Goal: Task Accomplishment & Management: Manage account settings

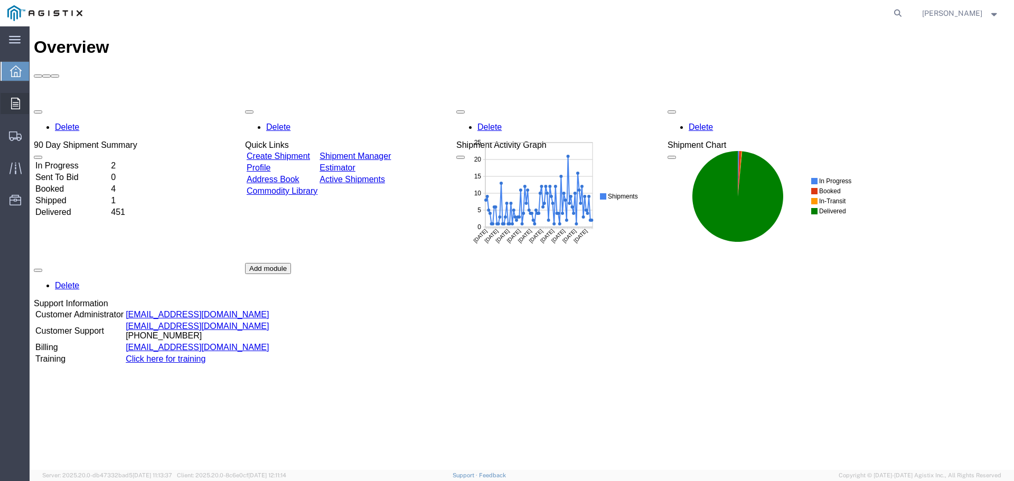
click at [19, 101] on icon at bounding box center [15, 104] width 9 height 12
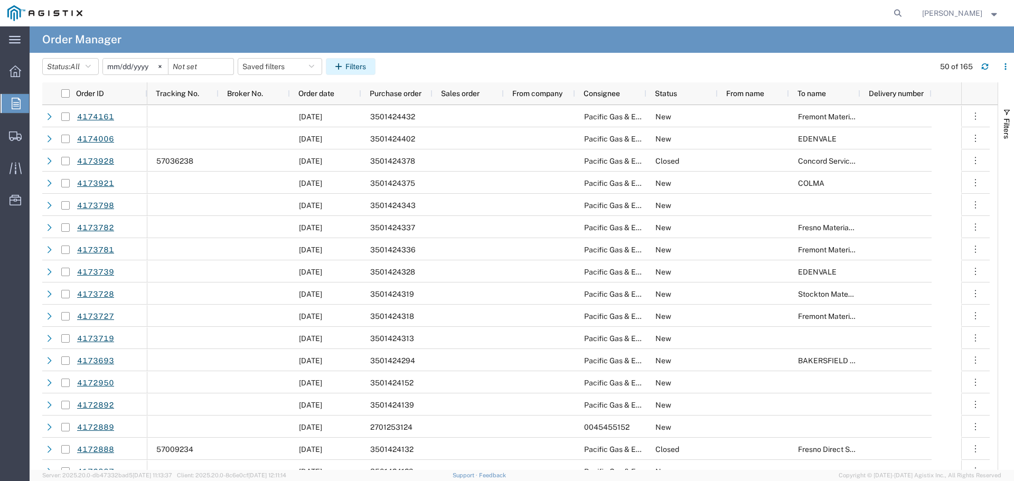
click at [350, 68] on button "Filters" at bounding box center [351, 66] width 50 height 17
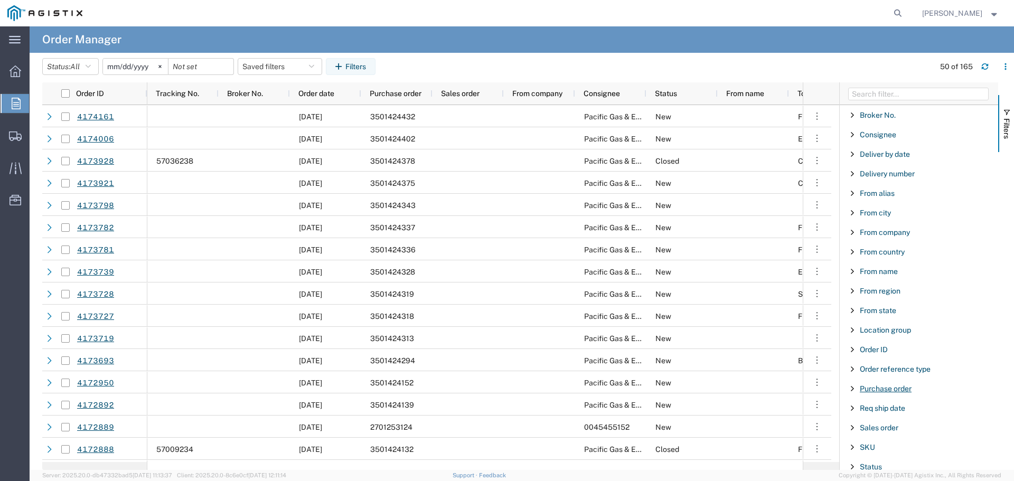
click at [883, 390] on span "Purchase order" at bounding box center [886, 389] width 52 height 8
click at [877, 432] on input "Filter Value" at bounding box center [923, 433] width 138 height 13
type input "3501422971"
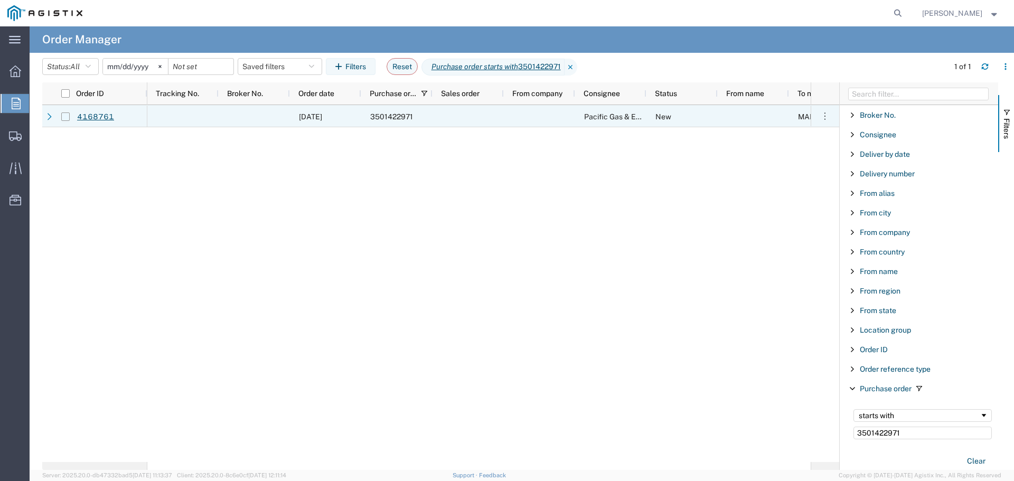
click at [68, 116] on input "Press Space to toggle row selection (unchecked)" at bounding box center [65, 117] width 8 height 8
checkbox input "true"
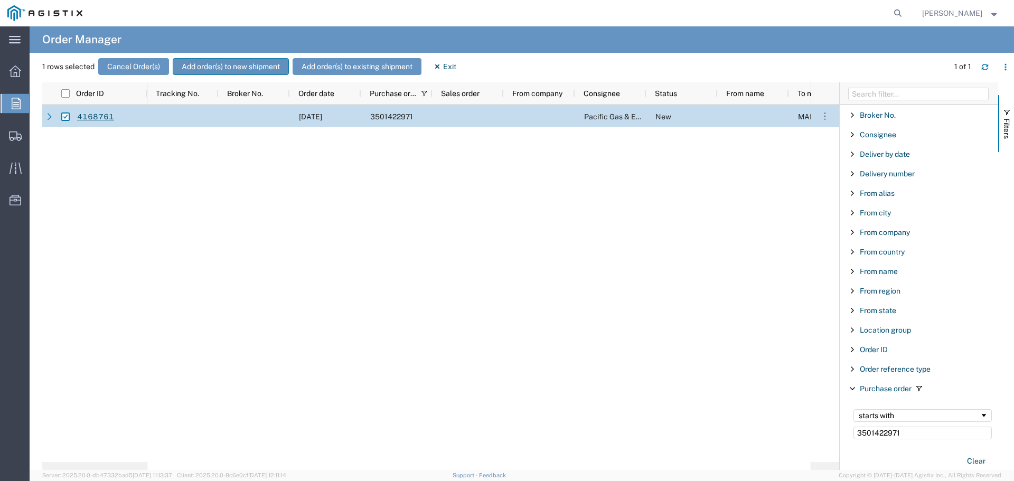
click at [254, 68] on button "Add order(s) to new shipment" at bounding box center [231, 66] width 116 height 17
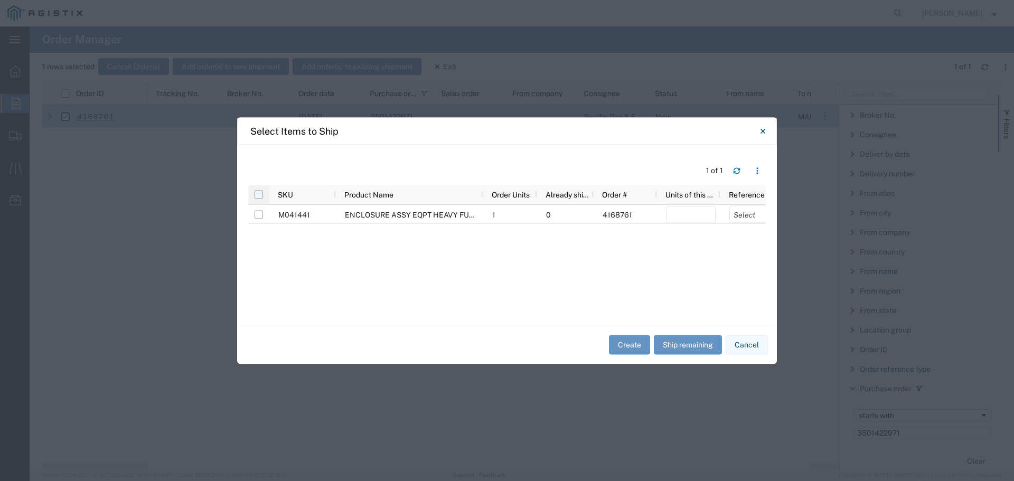
click at [258, 191] on input "checkbox" at bounding box center [259, 194] width 8 height 8
checkbox input "true"
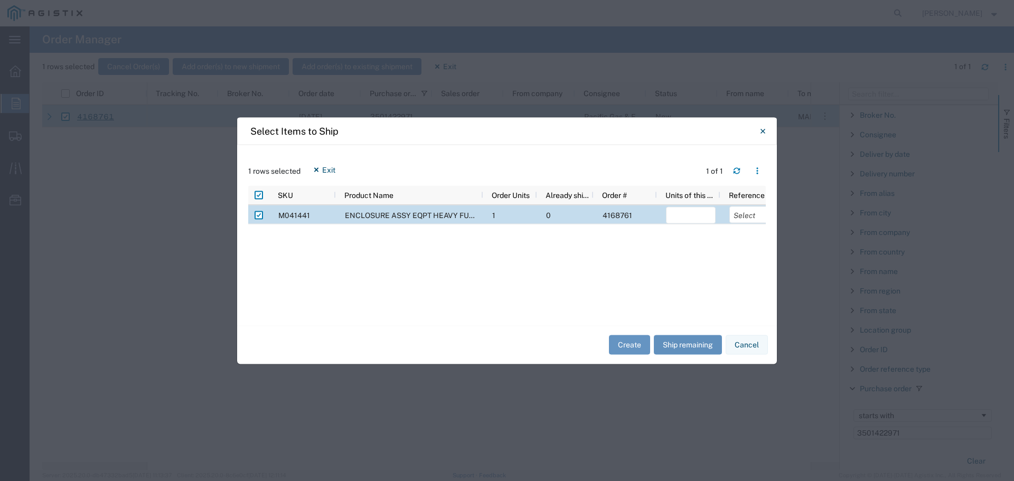
click at [666, 345] on button "Ship remaining" at bounding box center [688, 345] width 68 height 20
type input "1"
click at [753, 214] on select "Select Purchase Order Delivery Number" at bounding box center [754, 214] width 50 height 17
select select "PURCHORD"
click at [729, 206] on select "Select Purchase Order Delivery Number" at bounding box center [754, 214] width 50 height 17
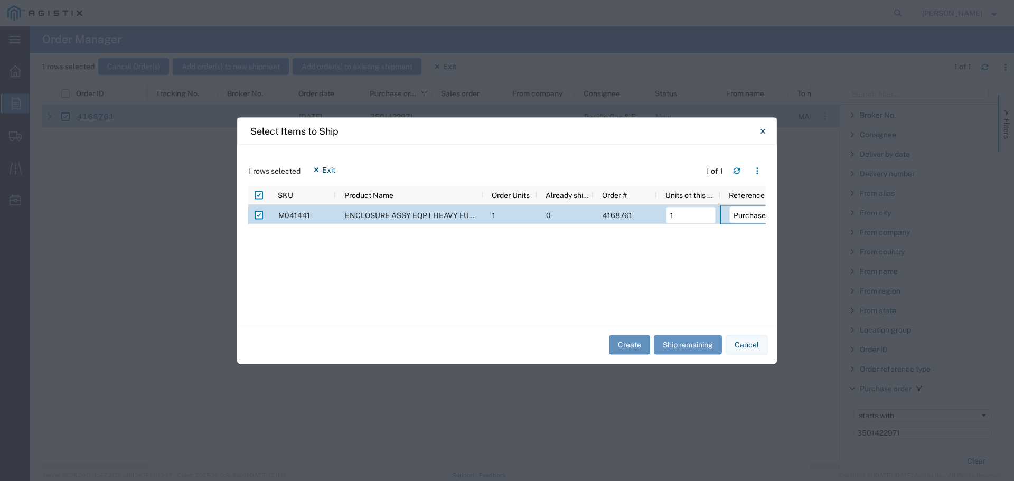
click at [635, 341] on button "Create" at bounding box center [629, 345] width 41 height 20
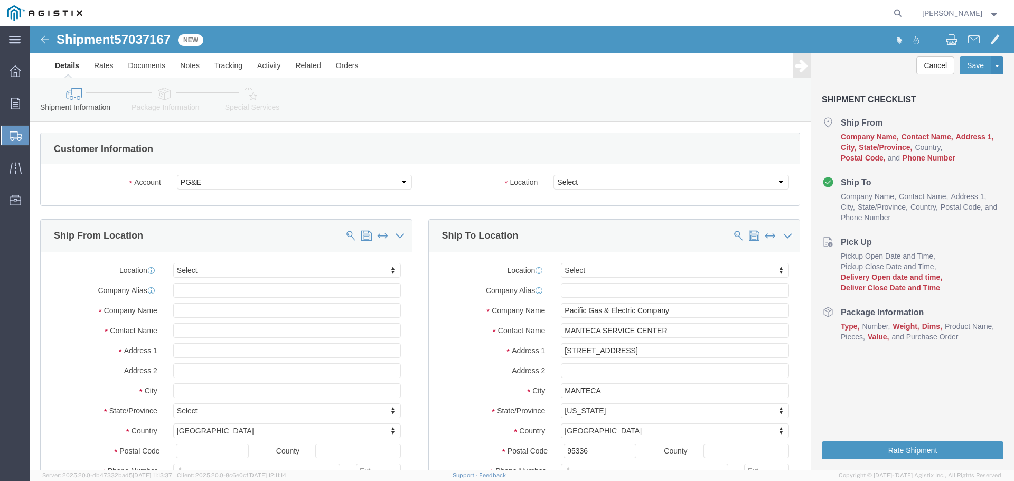
select select
click select "Select All Others [GEOGRAPHIC_DATA] [GEOGRAPHIC_DATA] [GEOGRAPHIC_DATA] [GEOGRA…"
select select "23082"
click select "Select All Others [GEOGRAPHIC_DATA] [GEOGRAPHIC_DATA] [GEOGRAPHIC_DATA] [GEOGRA…"
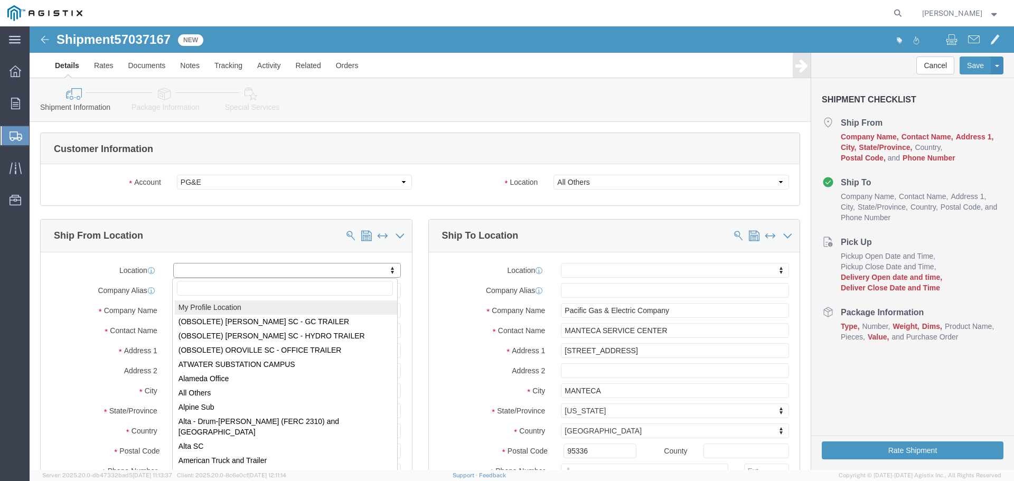
select select "MYPROFILE"
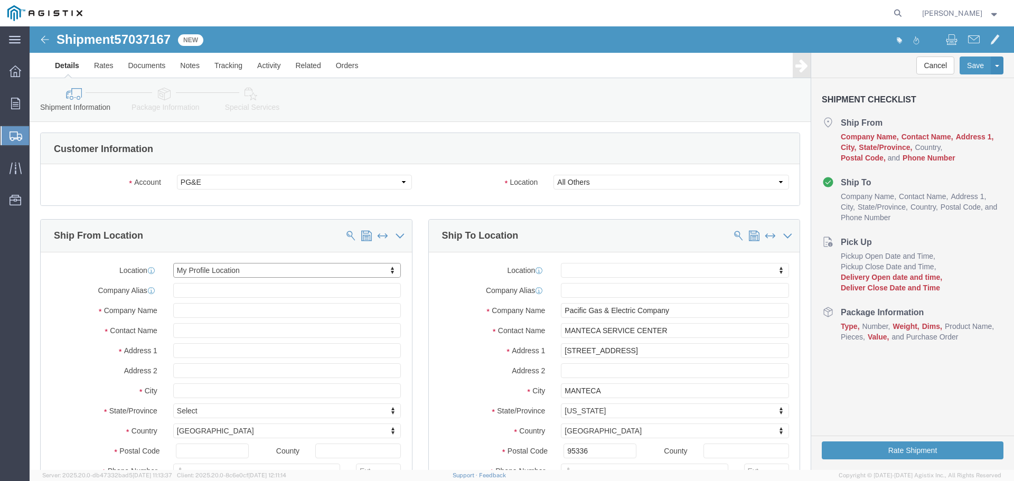
select select "CA"
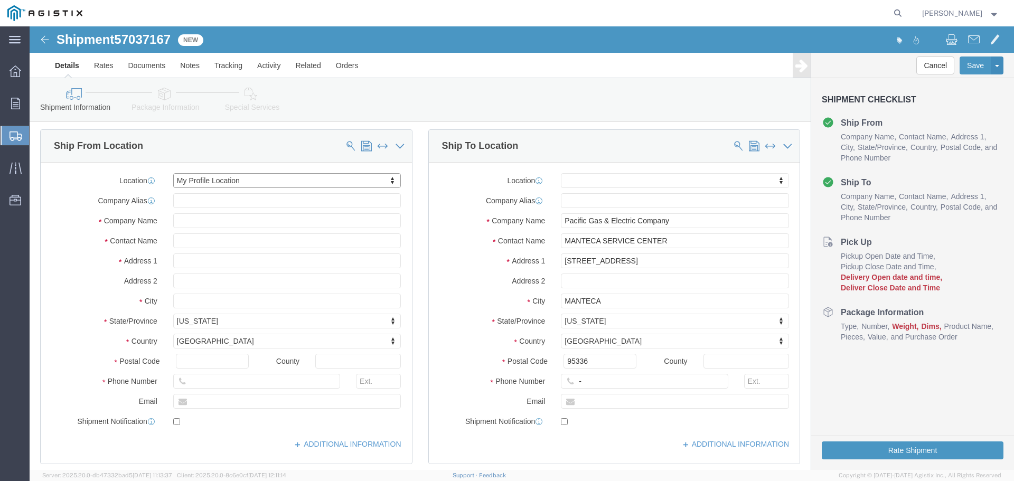
scroll to position [106, 0]
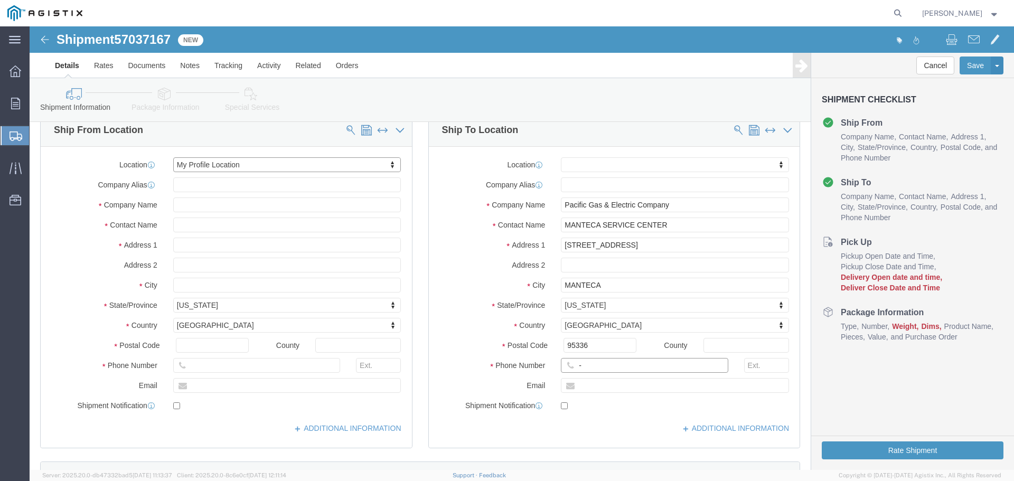
click input "-"
type input "123-456-7891"
click div "Location My Profile Location (OBSOLETE) [PERSON_NAME] SC - GC TRAILER (OBSOLETE…"
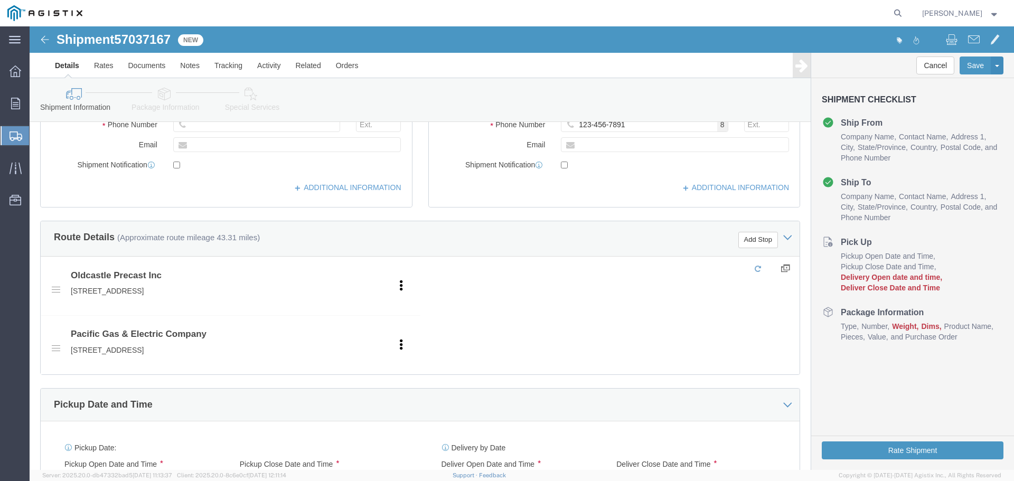
scroll to position [423, 0]
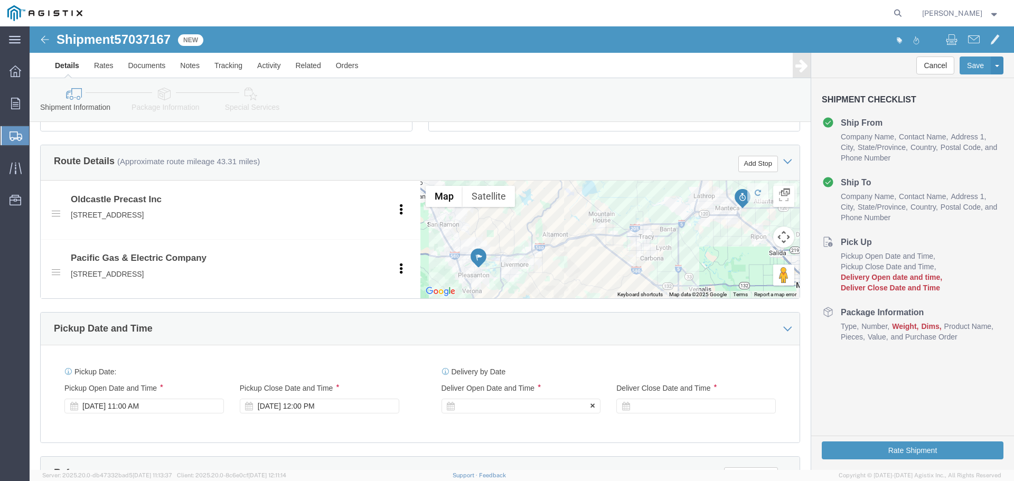
click div
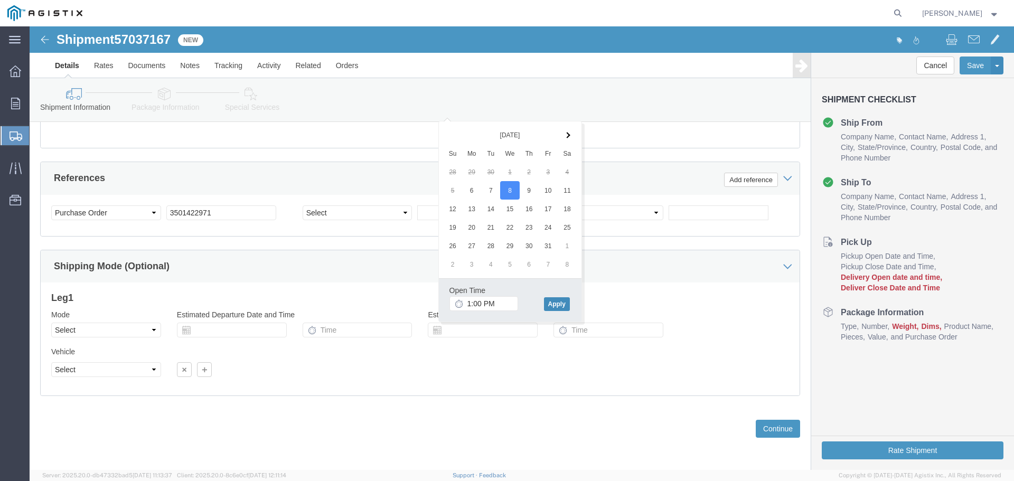
click button "Apply"
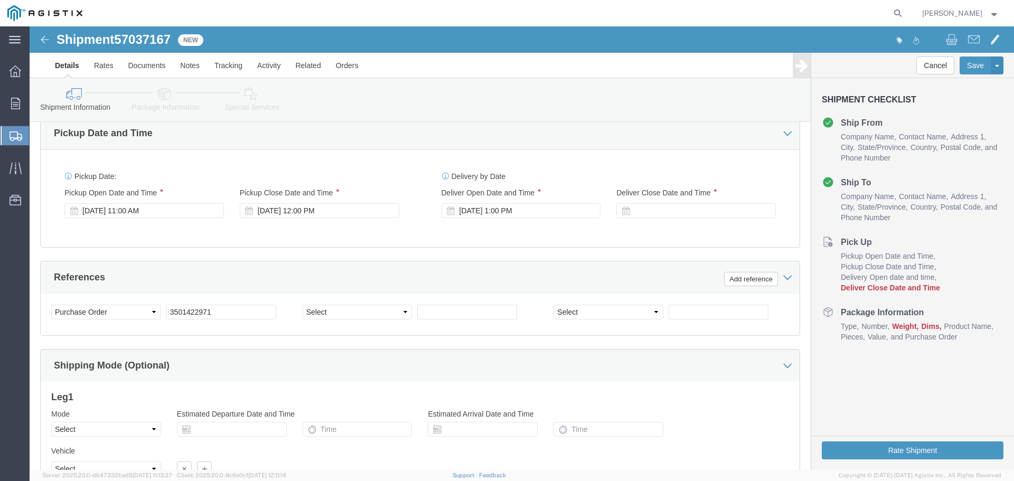
scroll to position [612, 0]
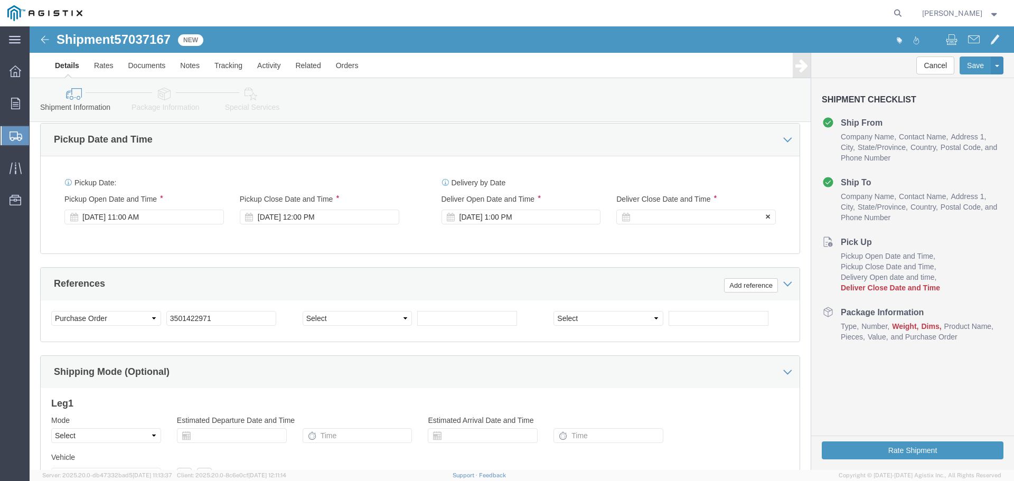
click div
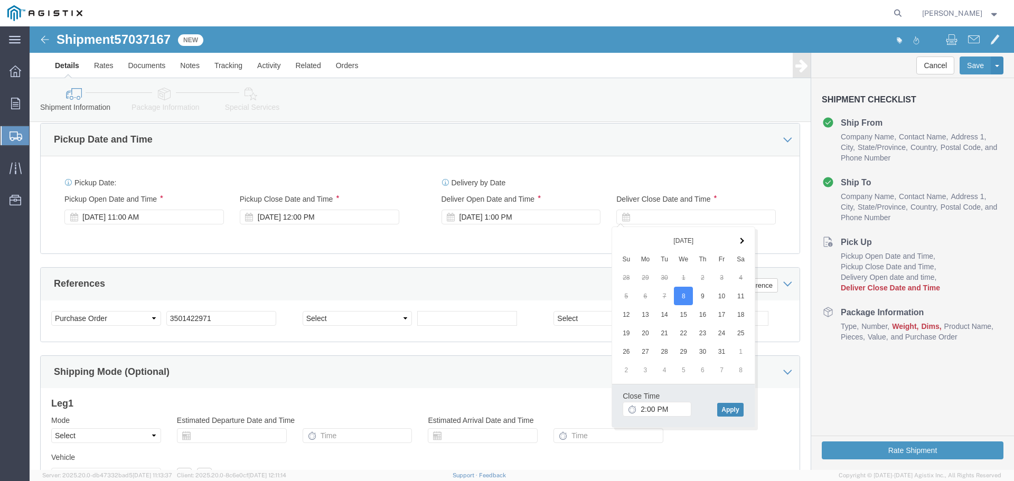
click button "Apply"
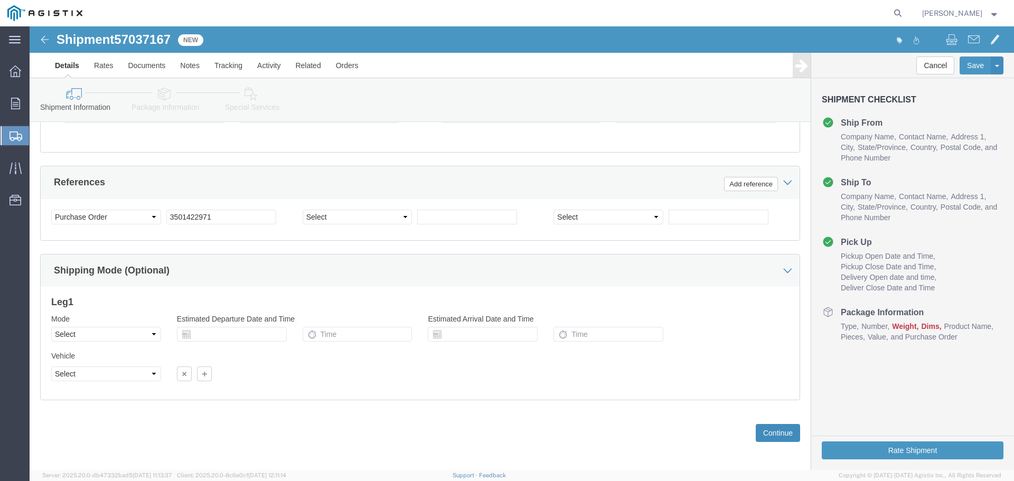
scroll to position [717, 0]
click button "Continue"
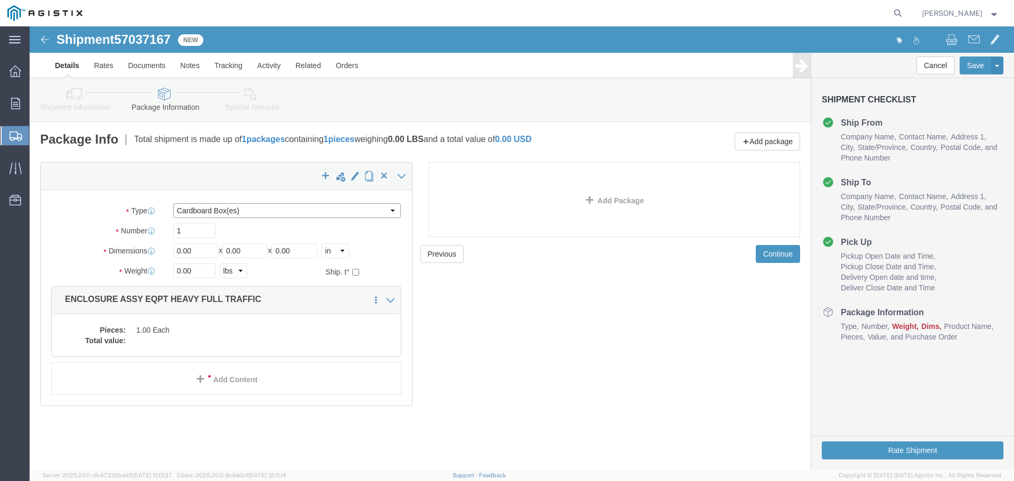
click select "Select Bulk Bundle(s) Cardboard Box(es) Carton(s) Crate(s) Drum(s) (Fiberboard)…"
select select "YRPK"
click select "Select Bulk Bundle(s) Cardboard Box(es) Carton(s) Crate(s) Drum(s) (Fiberboard)…"
click input "0.00"
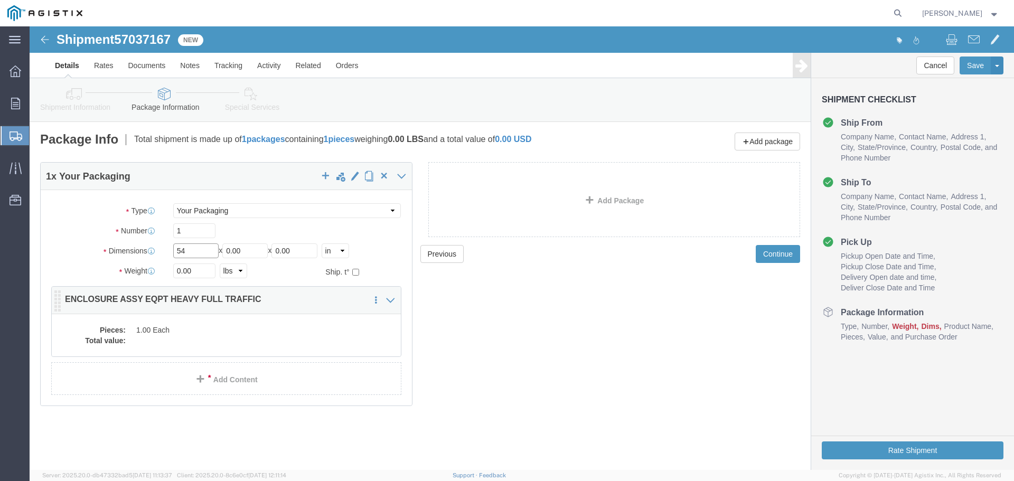
type input "54"
type input "102"
type input "84"
type input "25000"
click dd
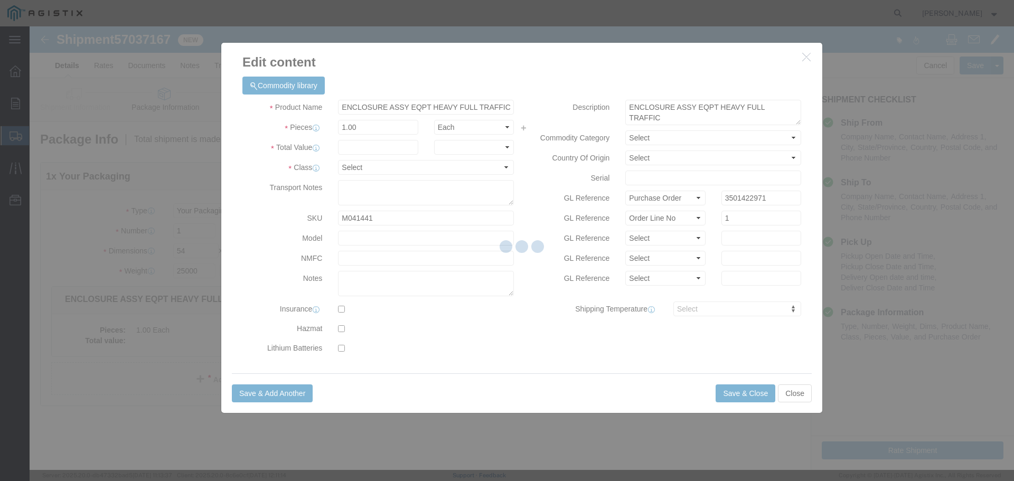
drag, startPoint x: 373, startPoint y: 148, endPoint x: 343, endPoint y: 122, distance: 40.1
click at [373, 148] on div at bounding box center [522, 248] width 985 height 444
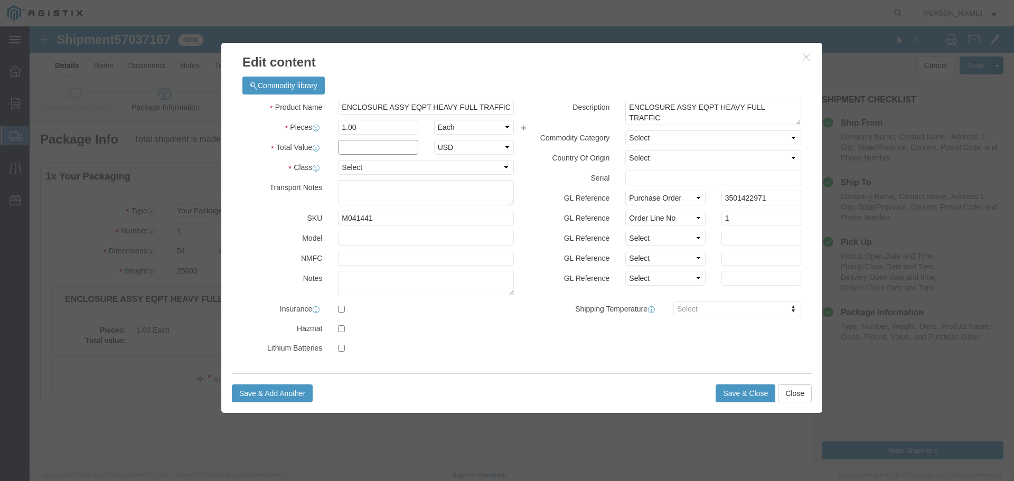
click input "text"
type input "1"
click select "Select 50 55 60 65 70 85 92.5 100 125 175 250 300 400"
select select "55"
click select "Select 50 55 60 65 70 85 92.5 100 125 175 250 300 400"
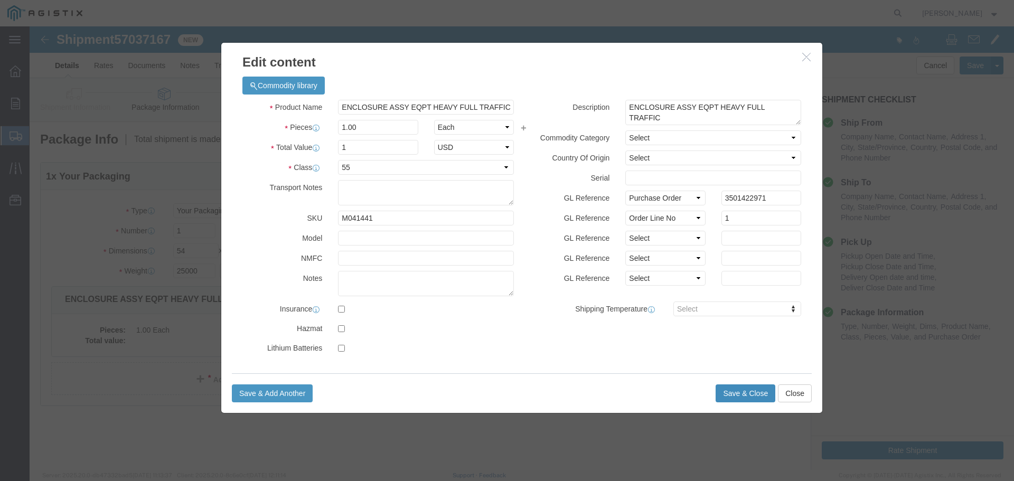
click button "Save & Close"
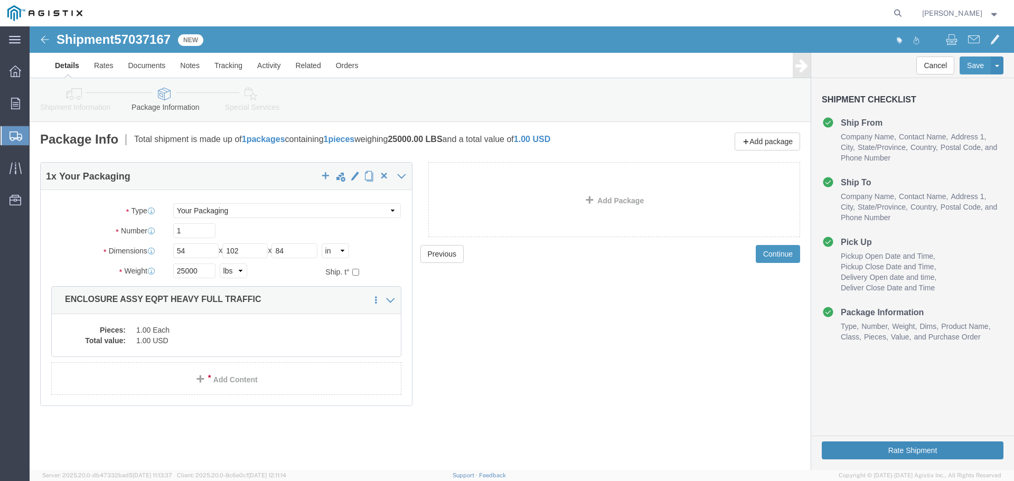
click button "Rate Shipment"
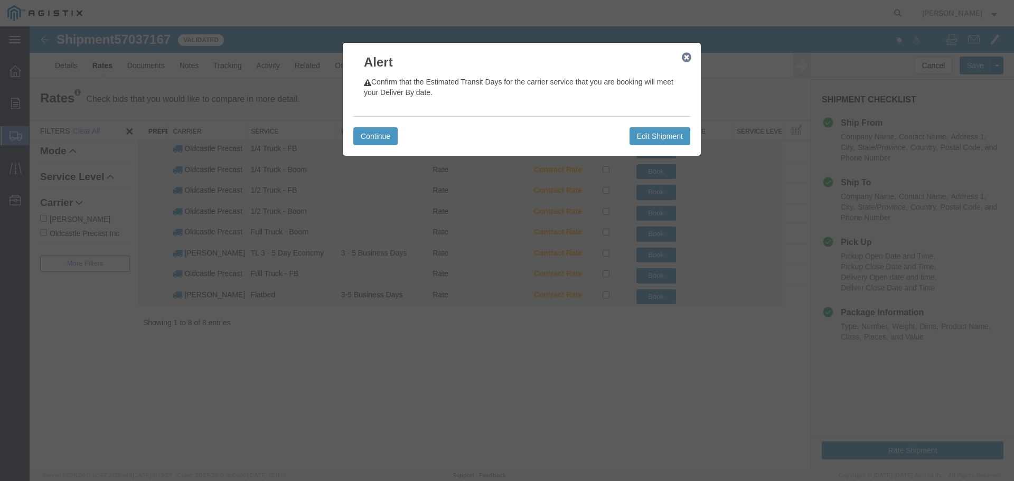
click at [685, 55] on icon "button" at bounding box center [687, 57] width 10 height 8
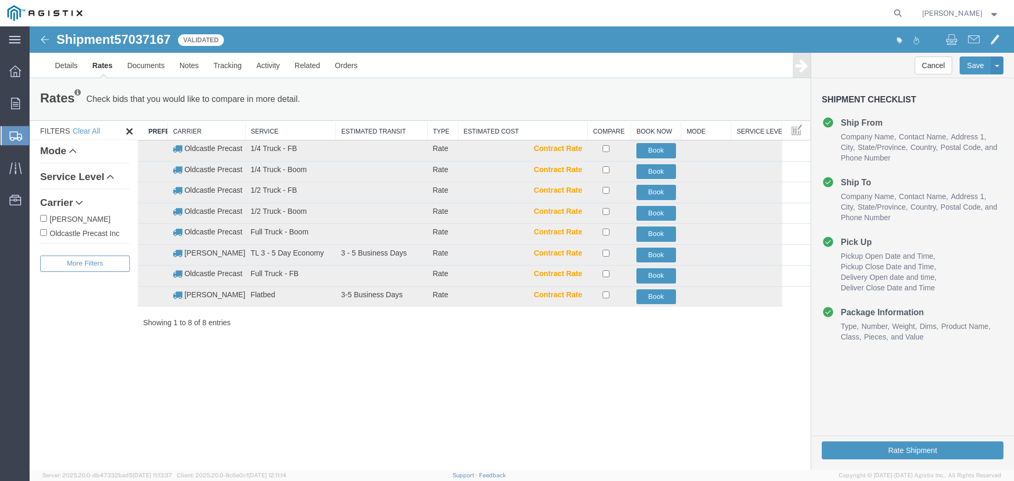
click at [83, 231] on label "Oldcastle Precast Inc" at bounding box center [85, 233] width 90 height 12
click at [47, 231] on input "Oldcastle Precast Inc" at bounding box center [43, 232] width 7 height 7
checkbox input "true"
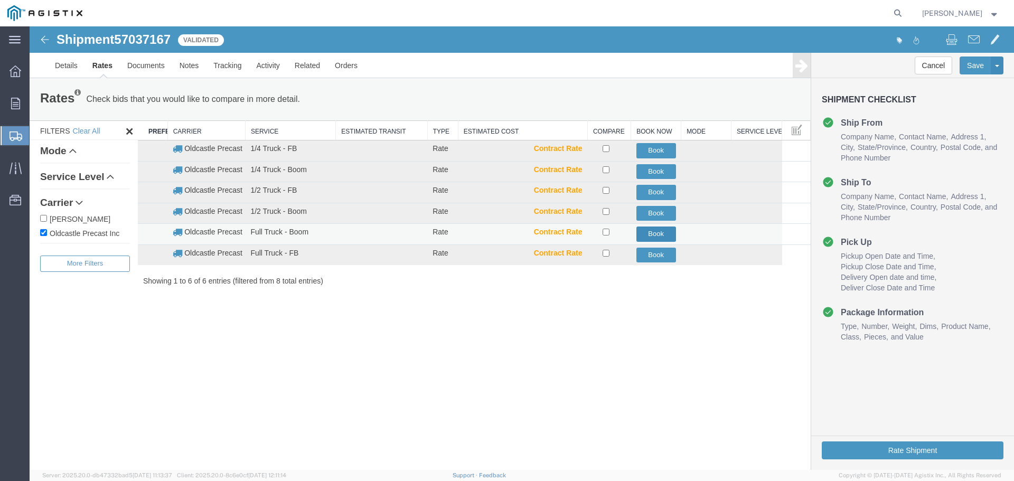
click at [667, 231] on button "Book" at bounding box center [656, 234] width 40 height 15
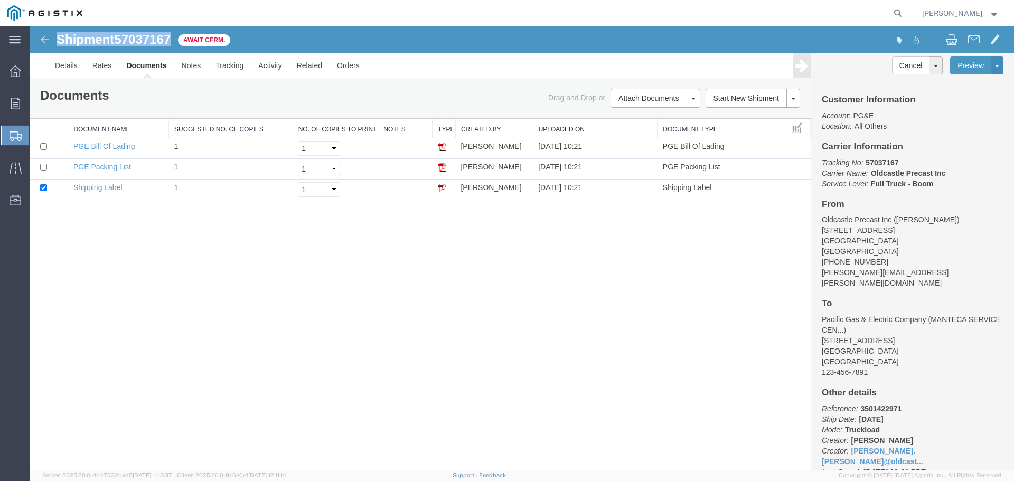
drag, startPoint x: 58, startPoint y: 40, endPoint x: 171, endPoint y: 42, distance: 113.6
click at [171, 42] on h1 "Shipment 57037167" at bounding box center [114, 40] width 114 height 14
copy h1 "Shipment 57037167"
click at [261, 268] on div "Shipment 57037167 3 of 3 Await Cfrm. Details Rates Documents Notes Tracking Act…" at bounding box center [522, 248] width 985 height 444
click at [319, 65] on link "Related" at bounding box center [309, 65] width 40 height 25
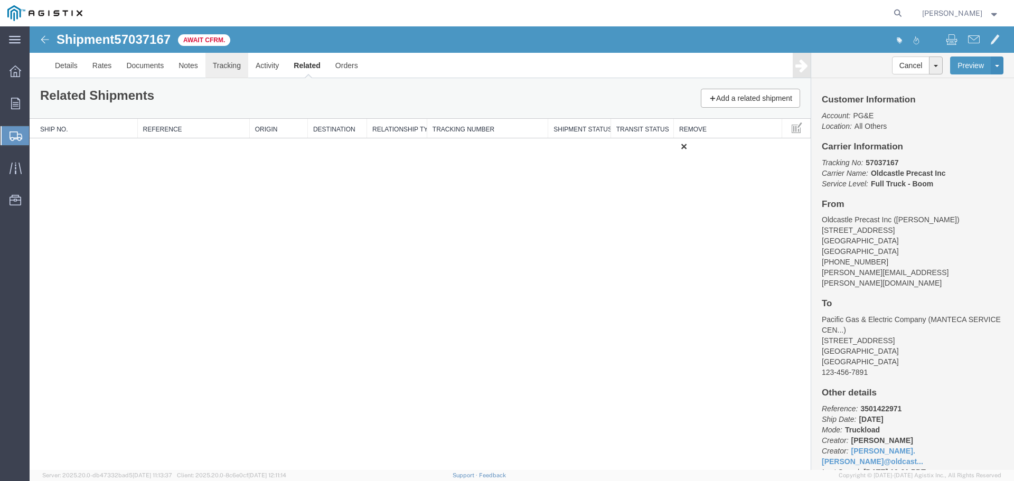
click at [223, 64] on link "Tracking" at bounding box center [226, 65] width 43 height 25
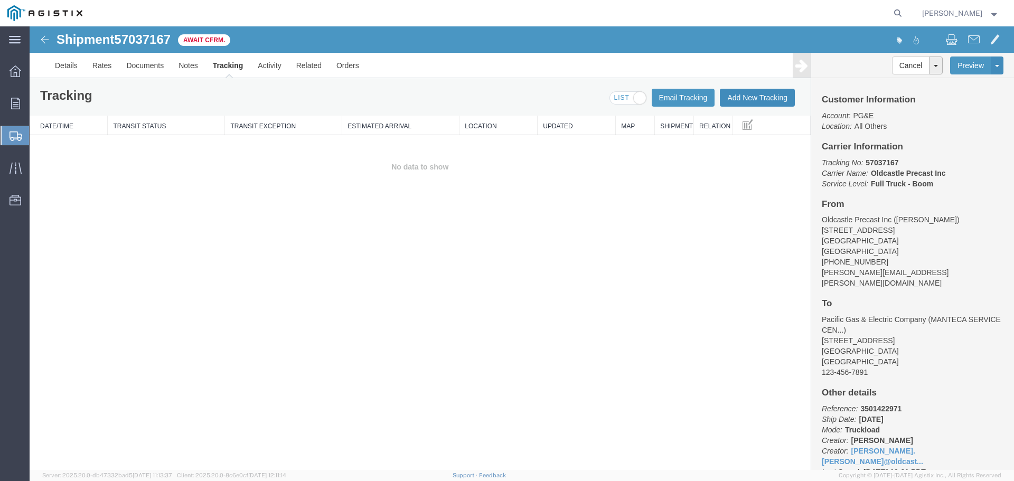
click at [746, 92] on button "Add New Tracking" at bounding box center [757, 98] width 75 height 18
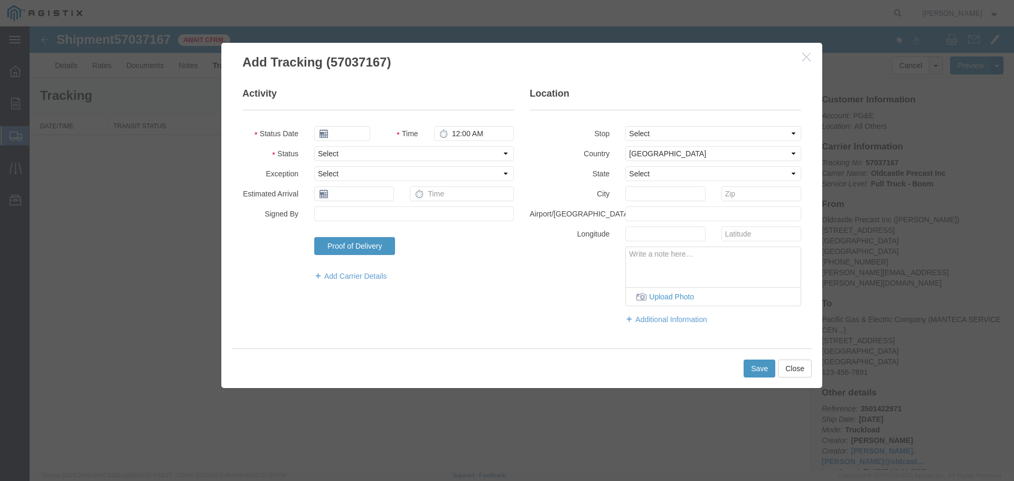
type input "[DATE]"
type input "11:00 AM"
click at [362, 153] on select "Select Arrival Notice Available Arrival Notice Imported Arrive at Delivery Loca…" at bounding box center [414, 153] width 200 height 15
select select "DELIVRED"
click at [314, 146] on select "Select Arrival Notice Available Arrival Notice Imported Arrive at Delivery Loca…" at bounding box center [414, 153] width 200 height 15
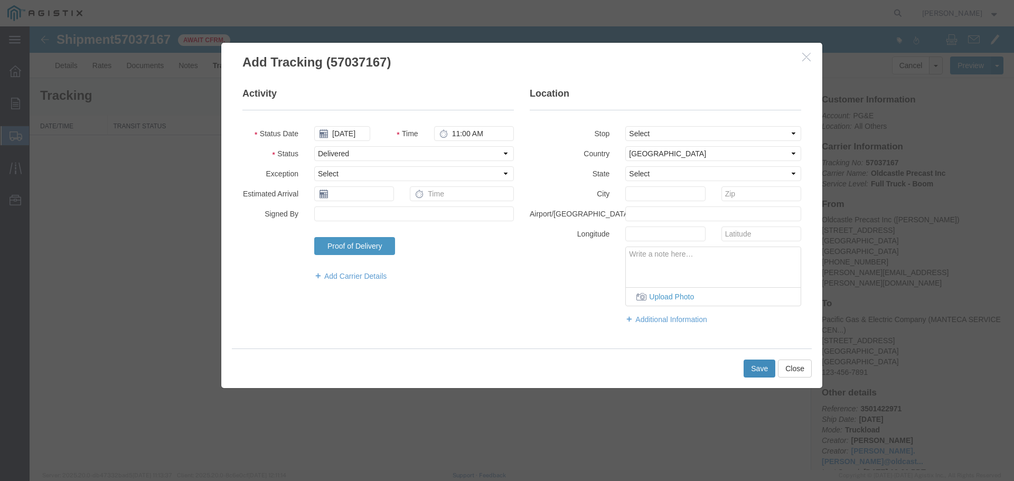
click at [752, 370] on button "Save" at bounding box center [760, 369] width 32 height 18
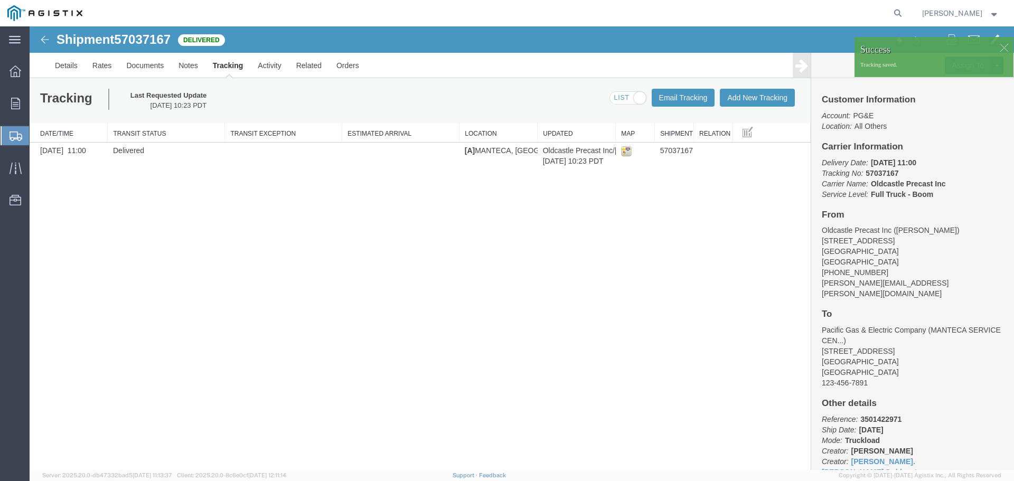
drag, startPoint x: 15, startPoint y: 103, endPoint x: 112, endPoint y: 7, distance: 136.3
click at [15, 103] on icon at bounding box center [15, 104] width 9 height 12
